Goal: Task Accomplishment & Management: Use online tool/utility

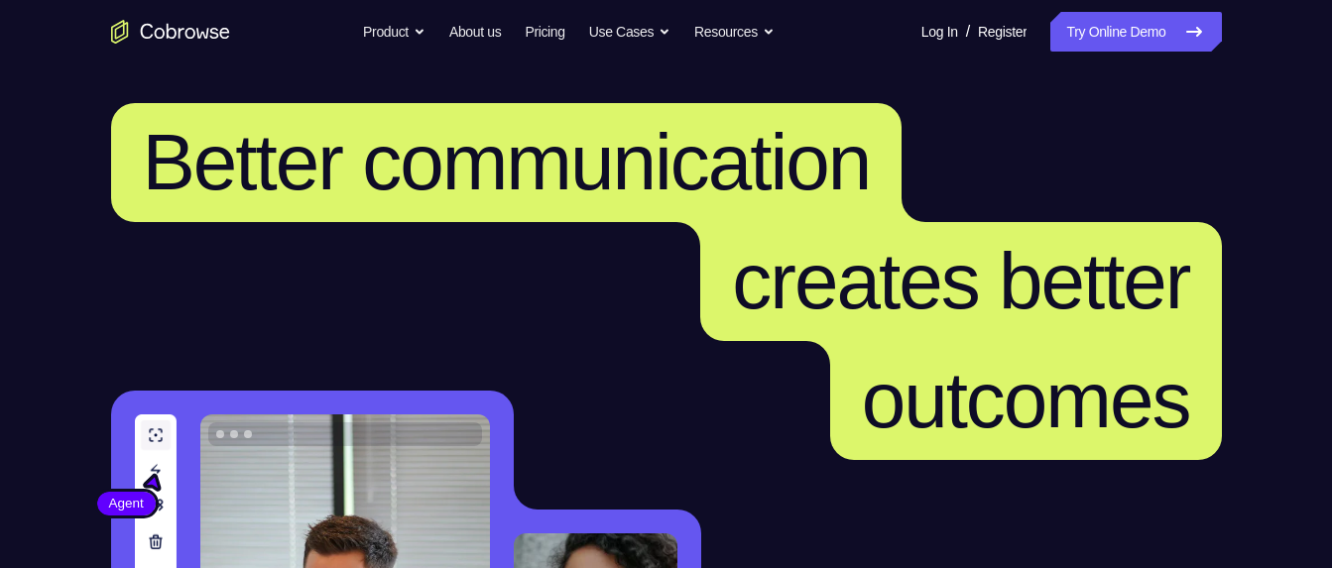
click at [1139, 43] on link "Try Online Demo" at bounding box center [1136, 32] width 171 height 40
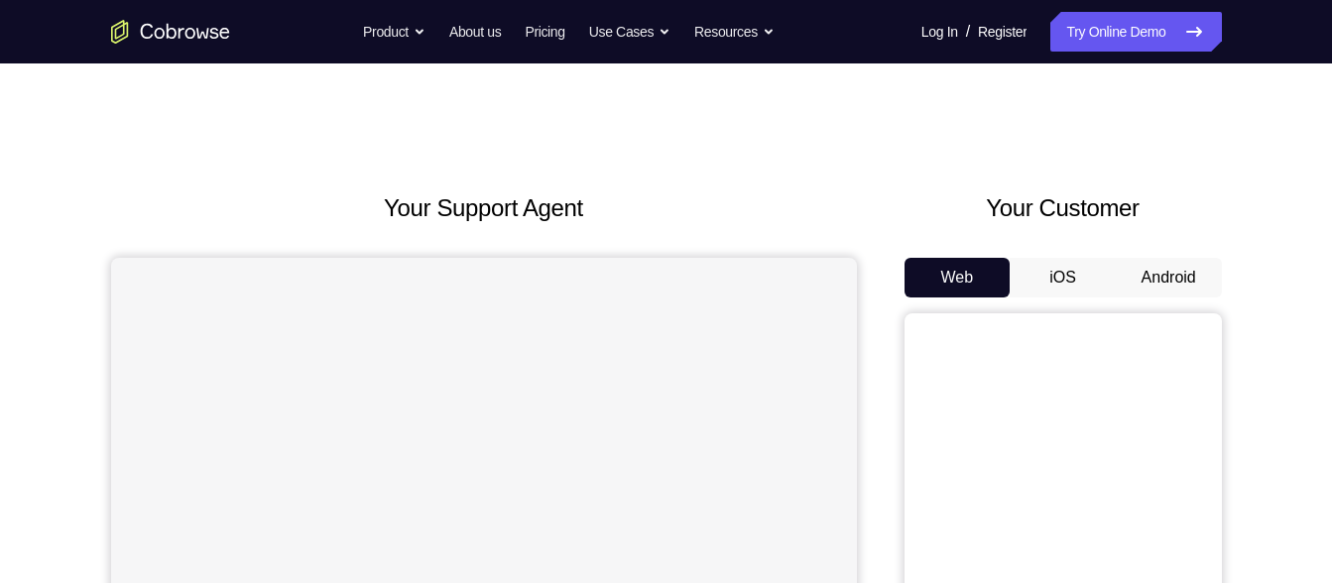
click at [1165, 290] on button "Android" at bounding box center [1169, 278] width 106 height 40
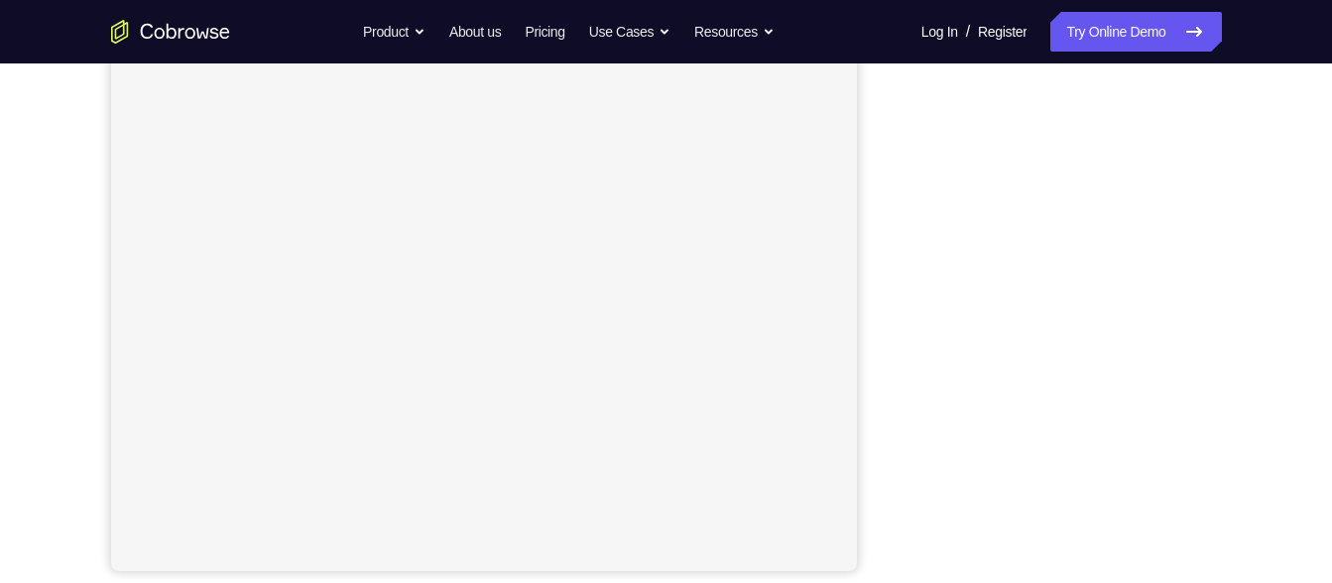
scroll to position [352, 0]
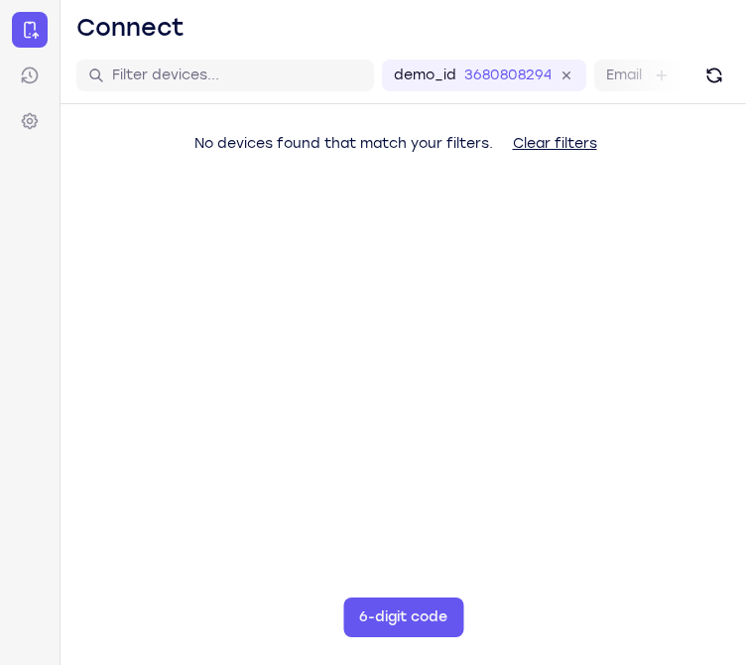
click at [688, 504] on main "demo_id 3680808294 3680808294 Email User ID Device ID Device name 6-digit code …" at bounding box center [404, 380] width 686 height 665
